Goal: Task Accomplishment & Management: Complete application form

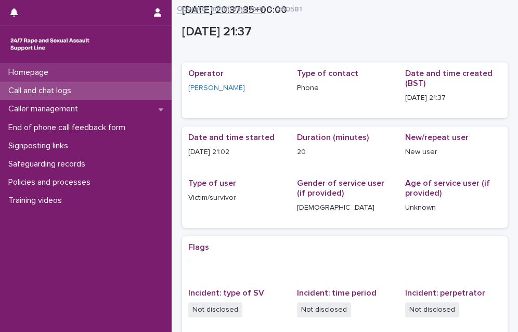
scroll to position [210, 0]
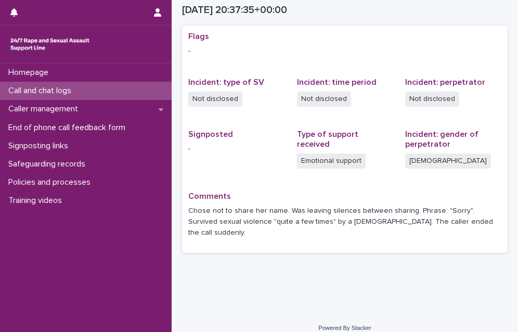
click at [118, 87] on div "Call and chat logs" at bounding box center [85, 91] width 171 height 18
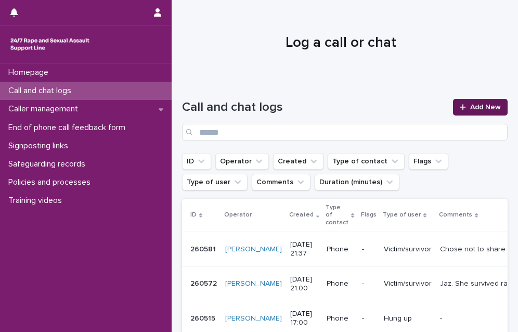
click at [470, 101] on link "Add New" at bounding box center [480, 107] width 55 height 17
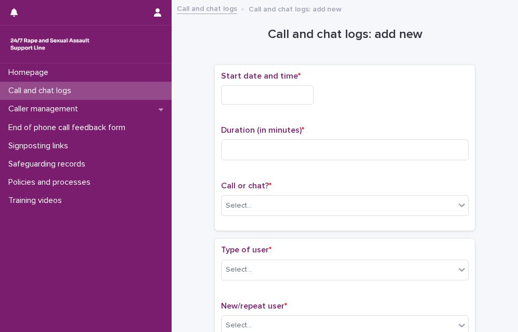
click at [252, 98] on input "text" at bounding box center [267, 94] width 92 height 19
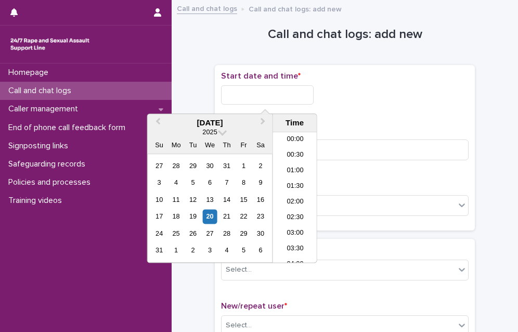
scroll to position [618, 0]
click at [283, 175] on li "21:00" at bounding box center [295, 177] width 44 height 16
drag, startPoint x: 287, startPoint y: 102, endPoint x: 281, endPoint y: 110, distance: 10.0
click at [287, 101] on input "**********" at bounding box center [267, 94] width 92 height 19
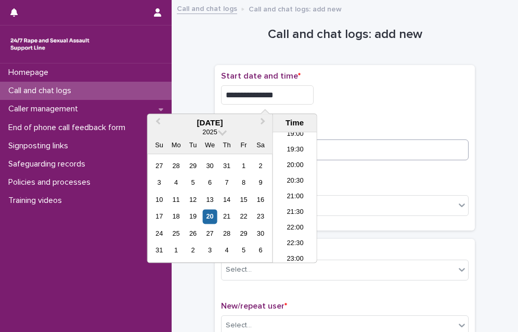
type input "**********"
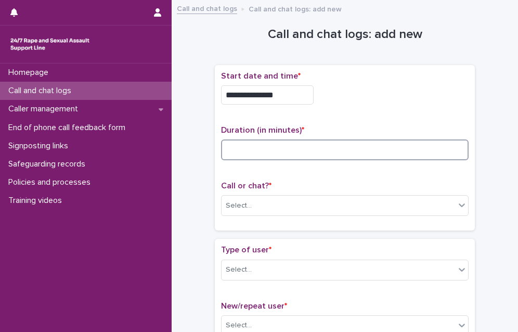
drag, startPoint x: 333, startPoint y: 151, endPoint x: 324, endPoint y: 149, distance: 9.7
click at [328, 150] on input at bounding box center [344, 149] width 247 height 21
type input "**"
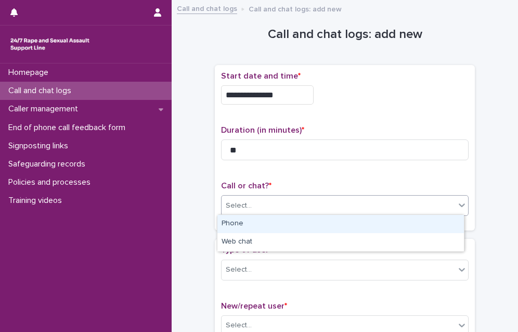
click at [349, 200] on div "Select..." at bounding box center [337, 205] width 233 height 17
click at [310, 224] on div "Phone" at bounding box center [340, 224] width 246 height 18
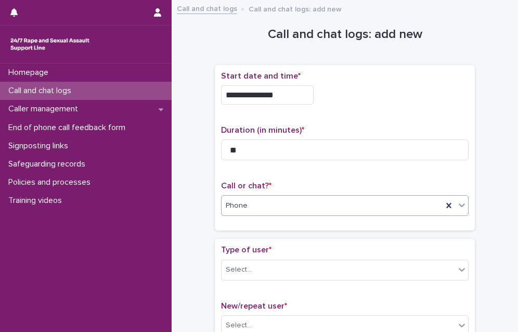
scroll to position [52, 0]
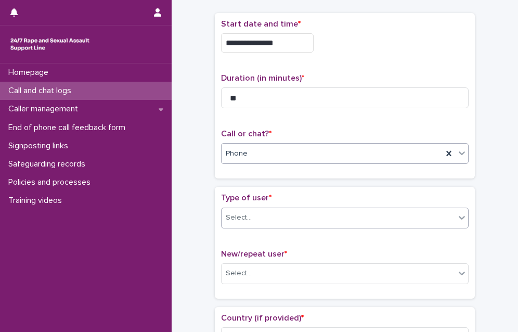
click at [292, 217] on div "Select..." at bounding box center [337, 217] width 233 height 17
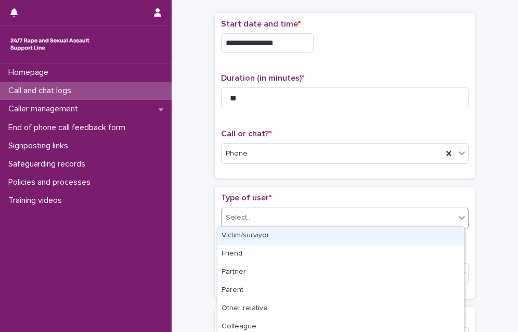
click at [278, 233] on div "Victim/survivor" at bounding box center [340, 236] width 246 height 18
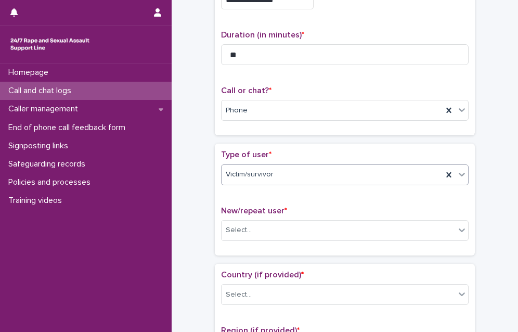
scroll to position [104, 0]
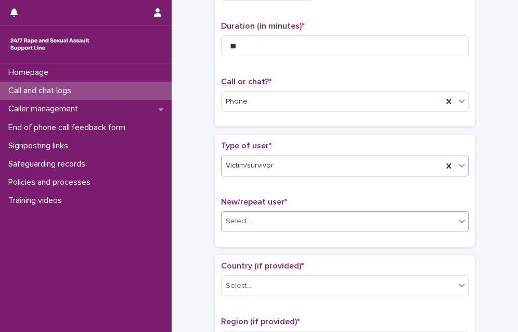
click at [274, 221] on div "Select..." at bounding box center [337, 221] width 233 height 17
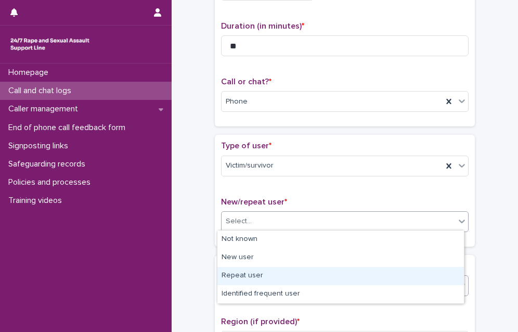
click at [259, 275] on div "Repeat user" at bounding box center [340, 276] width 246 height 18
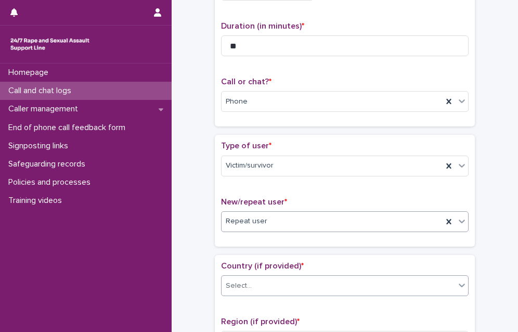
click at [258, 282] on div "Select..." at bounding box center [337, 285] width 233 height 17
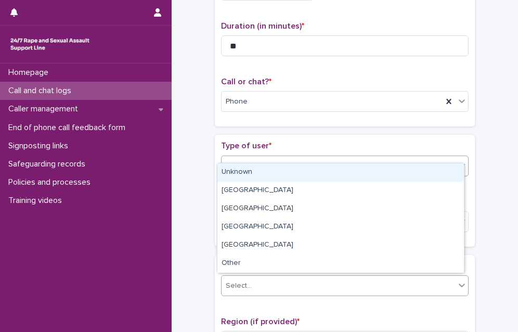
click at [272, 171] on div "Unknown" at bounding box center [340, 172] width 246 height 18
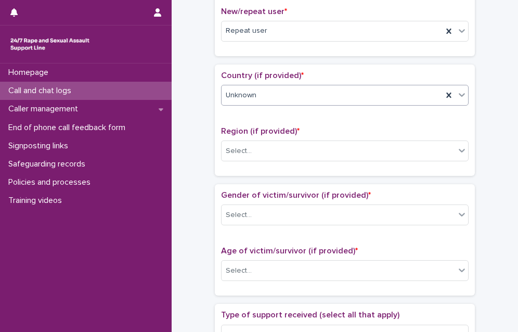
scroll to position [312, 0]
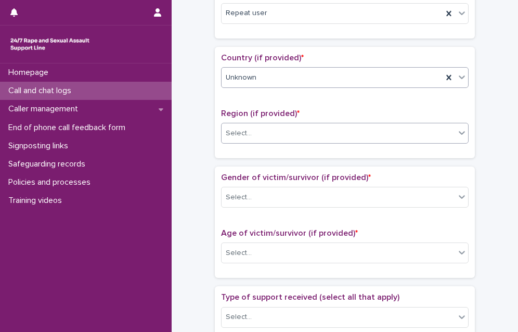
click at [261, 132] on div "Select..." at bounding box center [337, 133] width 233 height 17
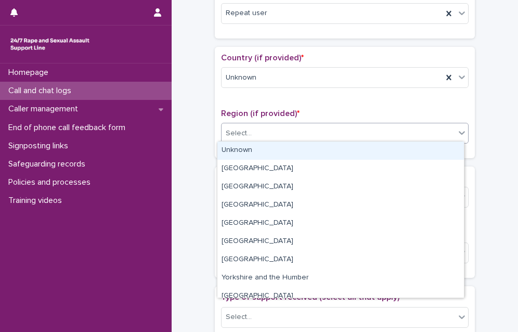
click at [264, 147] on div "Unknown" at bounding box center [340, 150] width 246 height 18
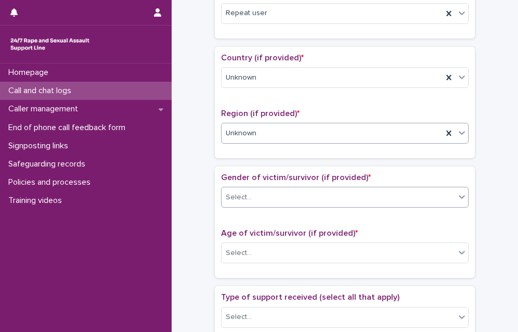
click at [271, 193] on div "Select..." at bounding box center [337, 197] width 233 height 17
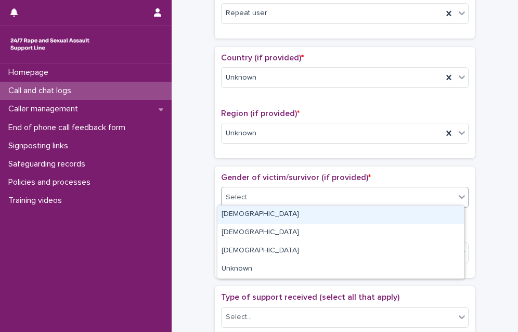
click at [268, 211] on div "[DEMOGRAPHIC_DATA]" at bounding box center [340, 214] width 246 height 18
click at [262, 196] on div "[DEMOGRAPHIC_DATA]" at bounding box center [331, 197] width 221 height 17
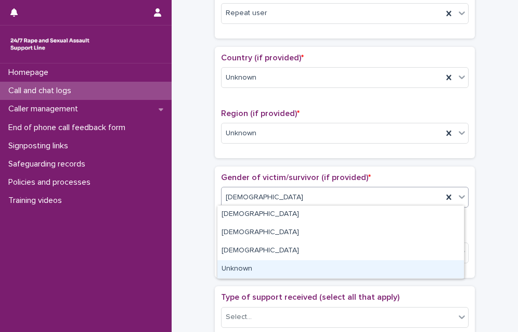
drag, startPoint x: 254, startPoint y: 259, endPoint x: 248, endPoint y: 273, distance: 15.1
click at [249, 273] on div "Unknown" at bounding box center [340, 269] width 246 height 18
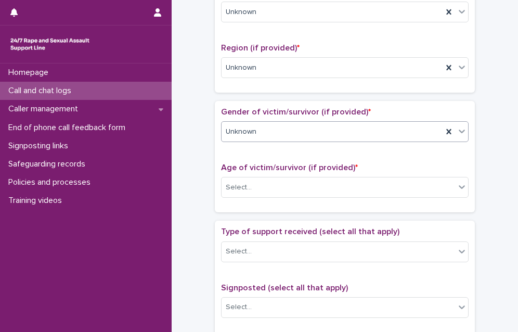
scroll to position [416, 0]
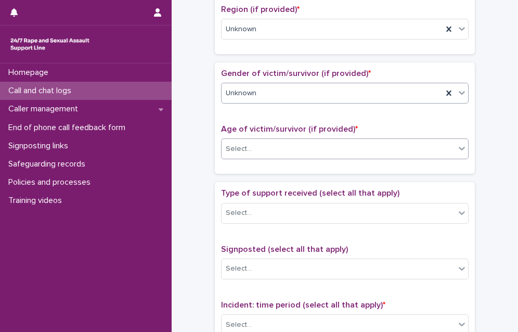
click at [236, 144] on div "Select..." at bounding box center [239, 148] width 26 height 11
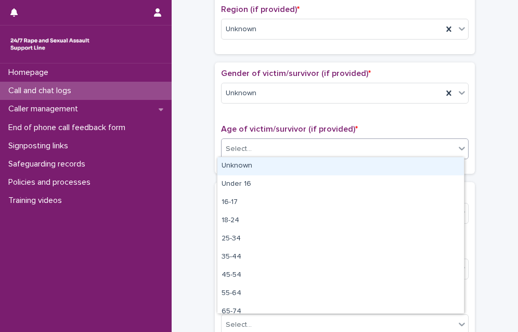
click at [243, 167] on div "Unknown" at bounding box center [340, 166] width 246 height 18
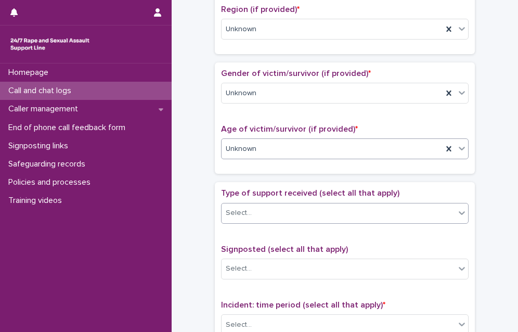
click at [260, 207] on div "Select..." at bounding box center [337, 212] width 233 height 17
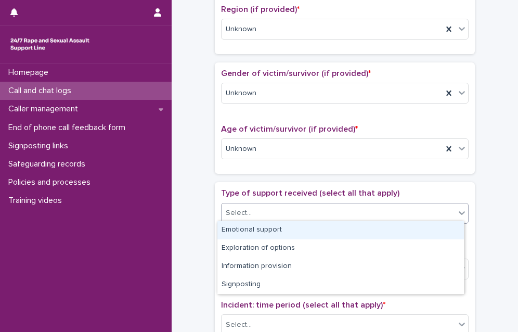
click at [259, 227] on div "Emotional support" at bounding box center [340, 230] width 246 height 18
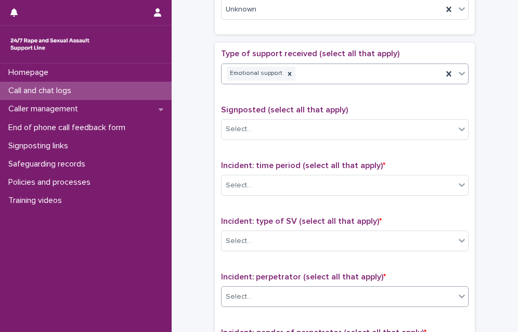
scroll to position [572, 0]
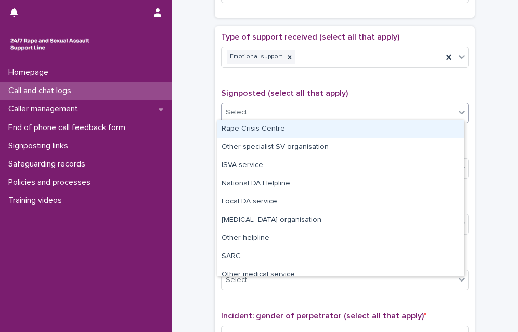
click at [320, 119] on body "**********" at bounding box center [259, 166] width 518 height 332
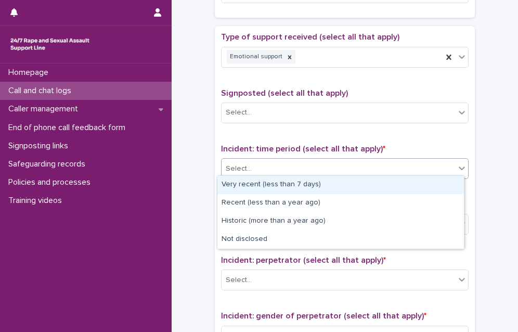
click at [254, 167] on div "Select..." at bounding box center [337, 168] width 233 height 17
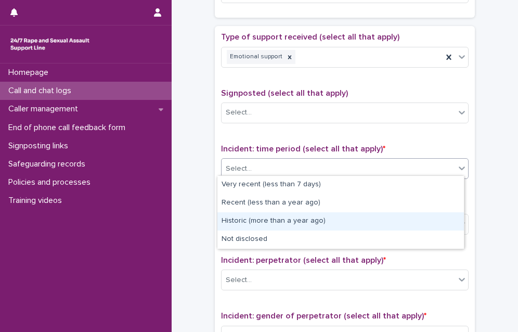
click at [254, 221] on div "Historic (more than a year ago)" at bounding box center [340, 221] width 246 height 18
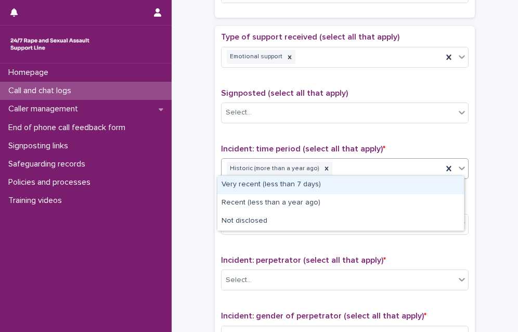
click at [356, 170] on div "Historic (more than a year ago)" at bounding box center [331, 169] width 221 height 18
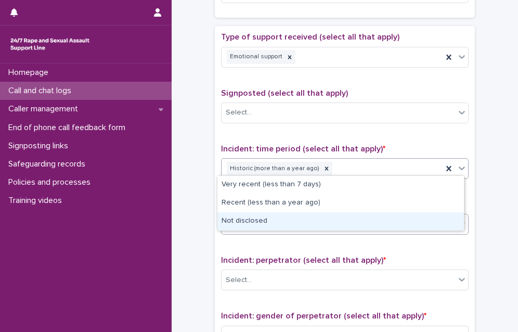
click at [322, 229] on div "Not disclosed" at bounding box center [340, 221] width 246 height 18
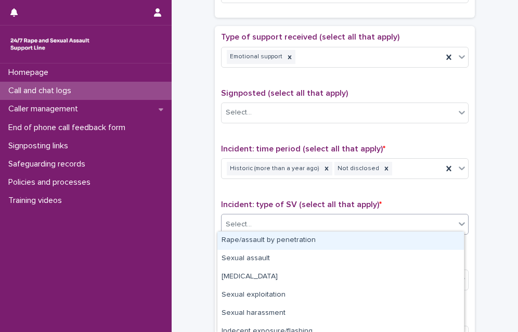
click at [318, 227] on div "Select..." at bounding box center [337, 224] width 233 height 17
click at [310, 241] on div "Rape/assault by penetration" at bounding box center [340, 240] width 246 height 18
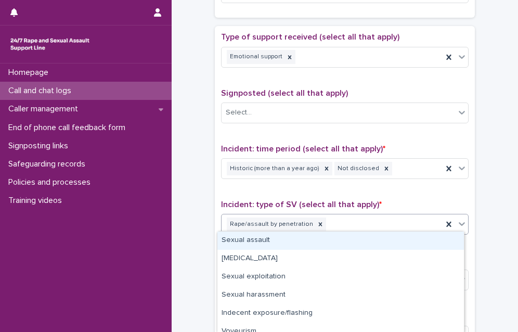
click at [392, 222] on div "Rape/assault by penetration" at bounding box center [331, 224] width 221 height 18
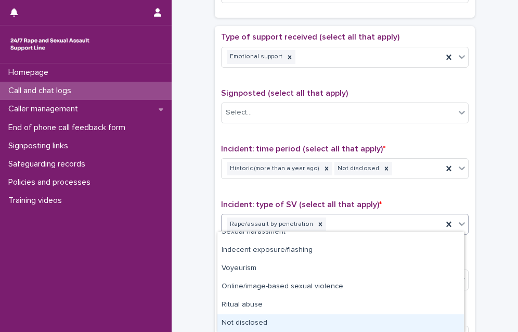
click at [253, 327] on div "Not disclosed" at bounding box center [340, 323] width 246 height 18
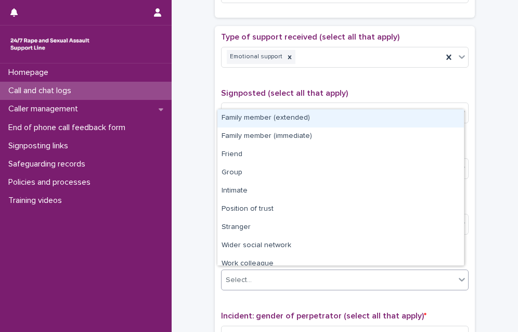
click at [277, 273] on div "Select..." at bounding box center [337, 279] width 233 height 17
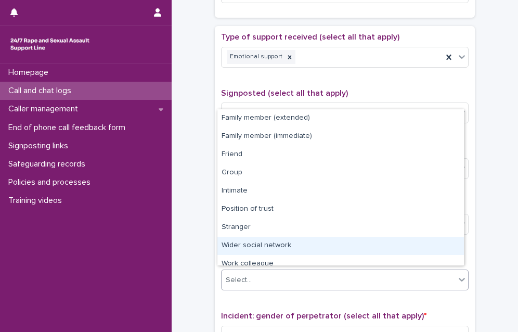
click at [288, 243] on div "Wider social network" at bounding box center [340, 245] width 246 height 18
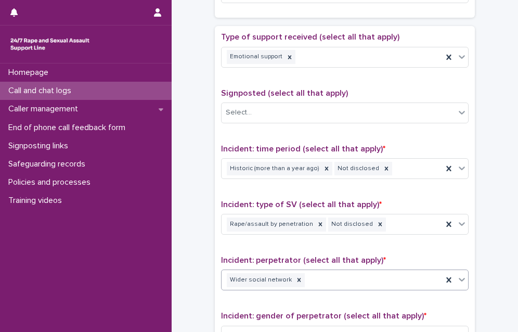
click at [375, 274] on div "Wider social network" at bounding box center [331, 280] width 221 height 18
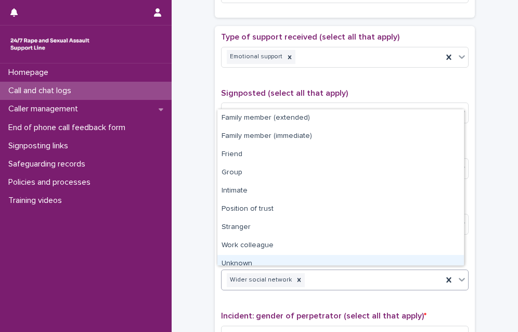
scroll to position [26, 0]
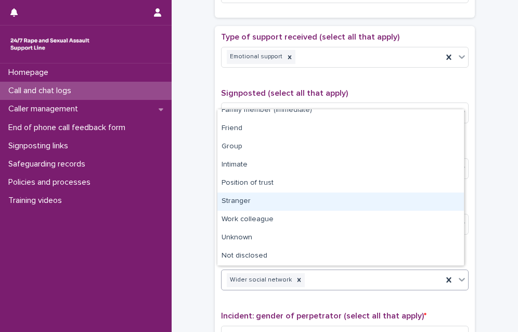
click at [305, 200] on div "Stranger" at bounding box center [340, 201] width 246 height 18
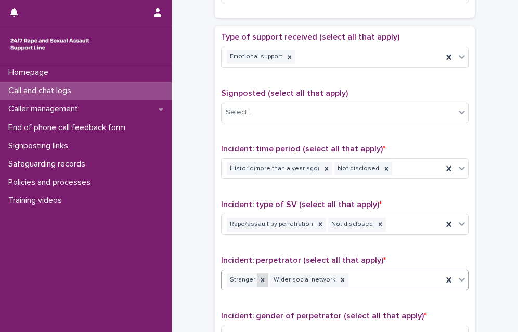
click at [259, 279] on icon at bounding box center [262, 279] width 7 height 7
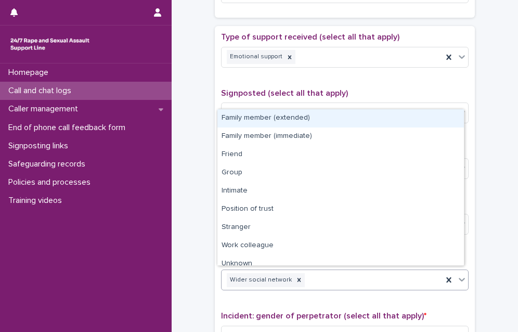
click at [348, 276] on div "Wider social network" at bounding box center [331, 280] width 221 height 18
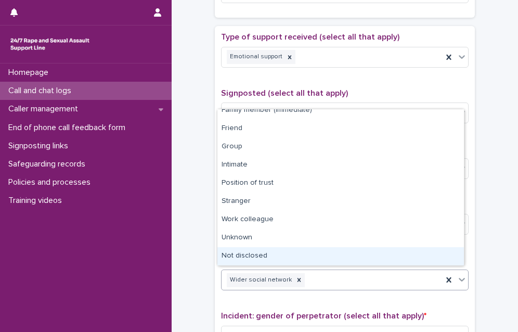
click at [311, 260] on div "Not disclosed" at bounding box center [340, 256] width 246 height 18
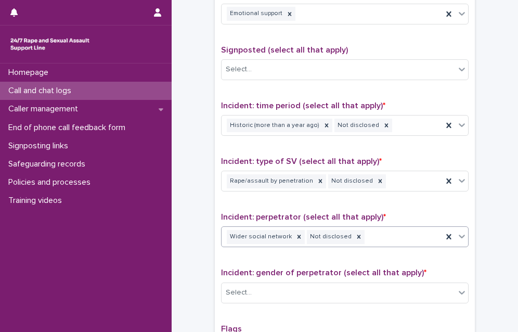
scroll to position [727, 0]
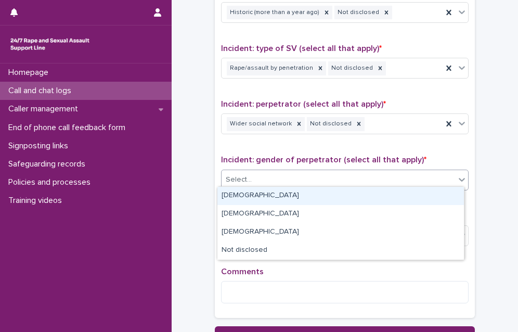
click at [309, 182] on div "Select..." at bounding box center [337, 179] width 233 height 17
click at [303, 193] on div "[DEMOGRAPHIC_DATA]" at bounding box center [340, 196] width 246 height 18
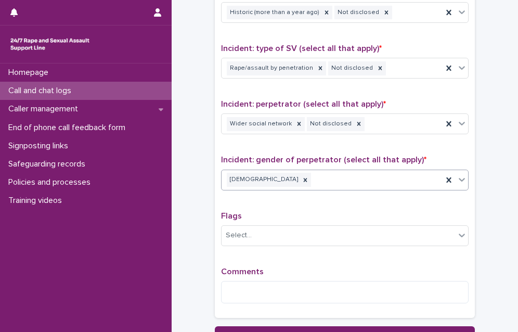
scroll to position [779, 0]
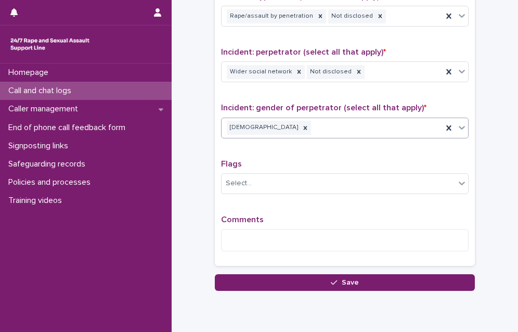
click at [305, 123] on div "[DEMOGRAPHIC_DATA]" at bounding box center [331, 127] width 221 height 18
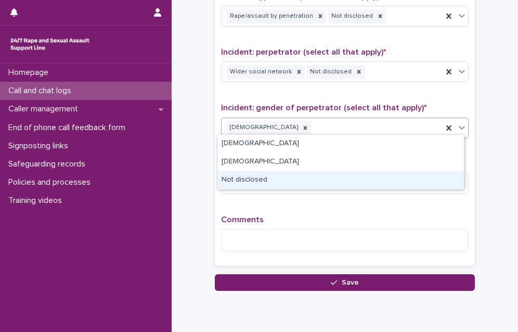
click at [288, 177] on div "Not disclosed" at bounding box center [340, 180] width 246 height 18
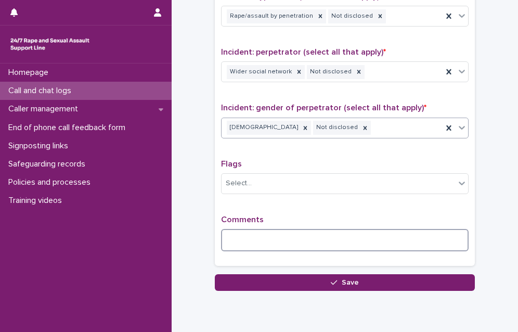
drag, startPoint x: 264, startPoint y: 233, endPoint x: 283, endPoint y: 231, distance: 18.8
click at [266, 233] on textarea at bounding box center [344, 240] width 247 height 22
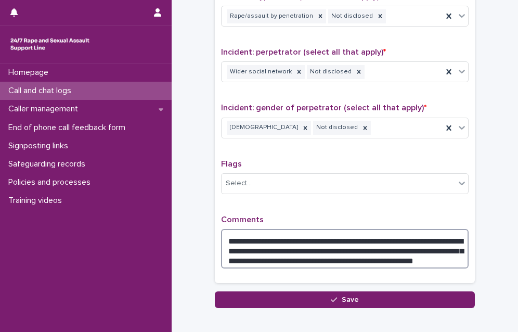
click at [447, 254] on textarea "**********" at bounding box center [344, 248] width 247 height 39
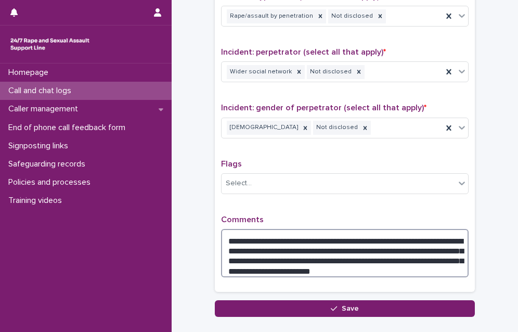
drag, startPoint x: 390, startPoint y: 252, endPoint x: 505, endPoint y: 253, distance: 114.3
click at [390, 253] on textarea "**********" at bounding box center [344, 253] width 247 height 48
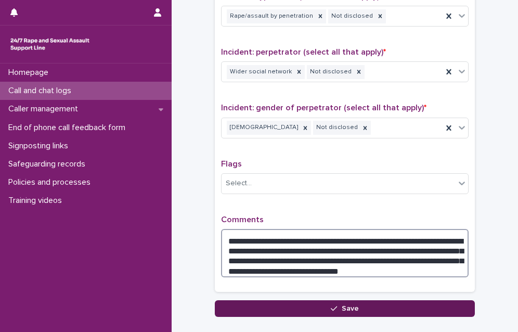
type textarea "**********"
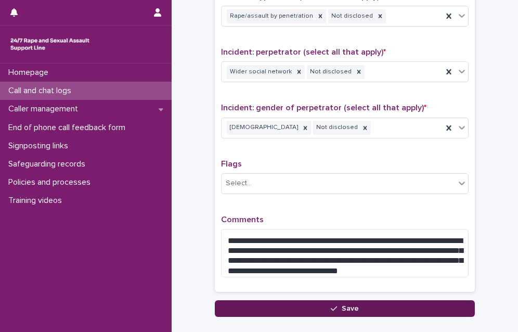
click at [397, 303] on button "Save" at bounding box center [345, 308] width 260 height 17
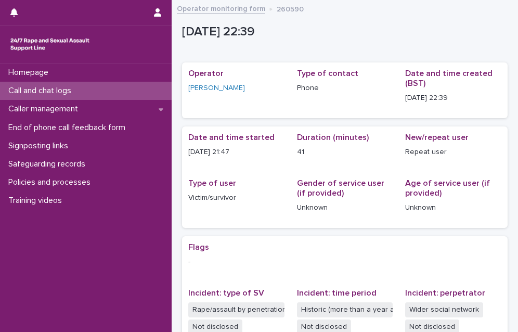
click at [59, 91] on p "Call and chat logs" at bounding box center [41, 91] width 75 height 10
